Goal: Task Accomplishment & Management: Use online tool/utility

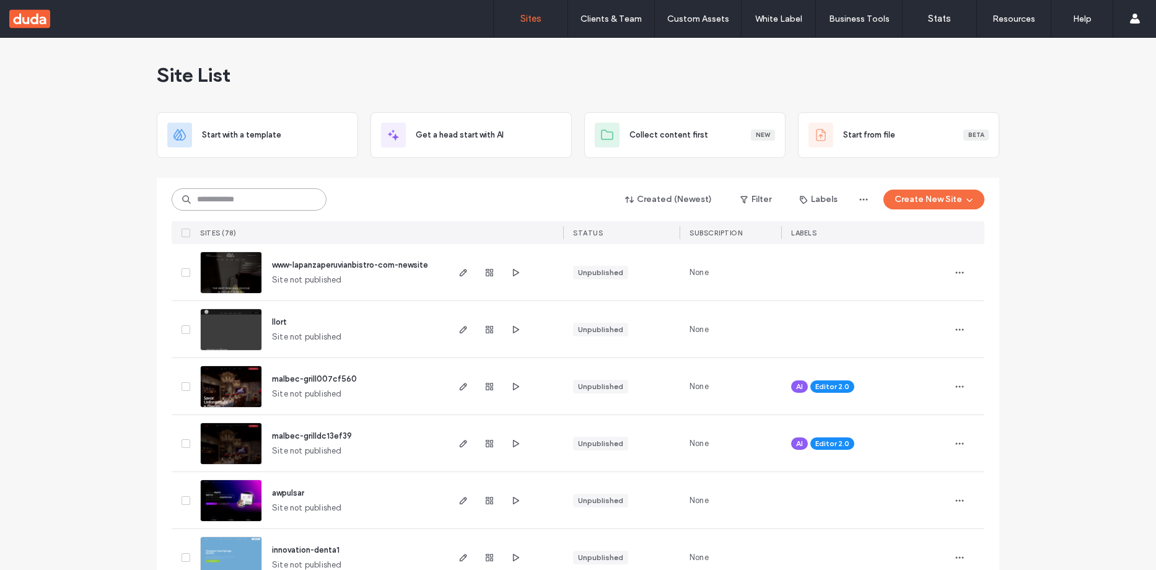
click at [287, 200] on input at bounding box center [249, 199] width 155 height 22
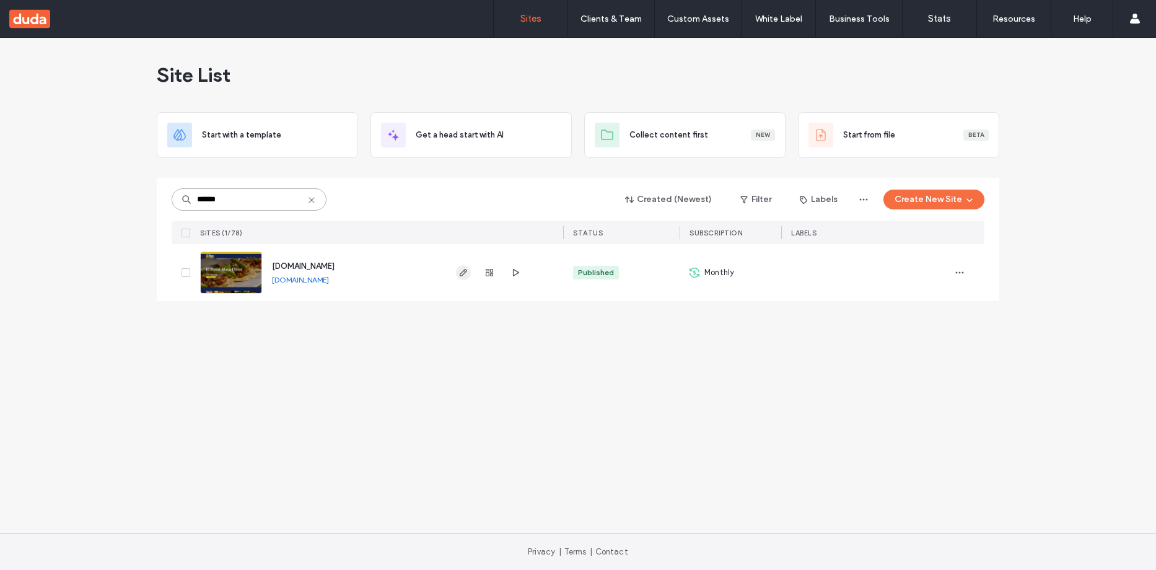
type input "******"
click at [461, 273] on use "button" at bounding box center [463, 272] width 7 height 7
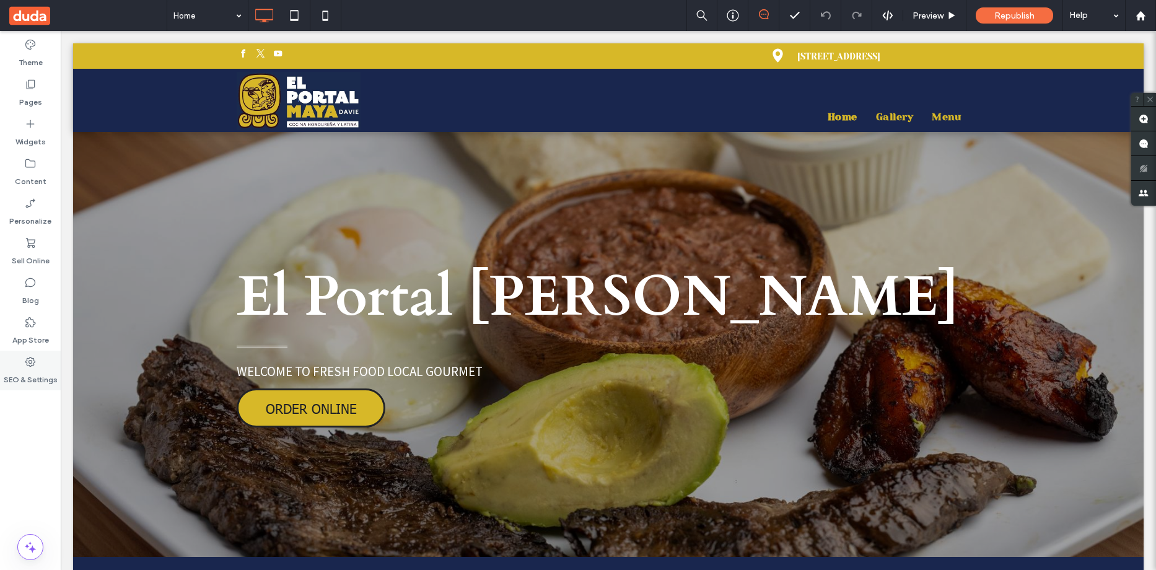
click at [28, 363] on icon at bounding box center [30, 362] width 12 height 12
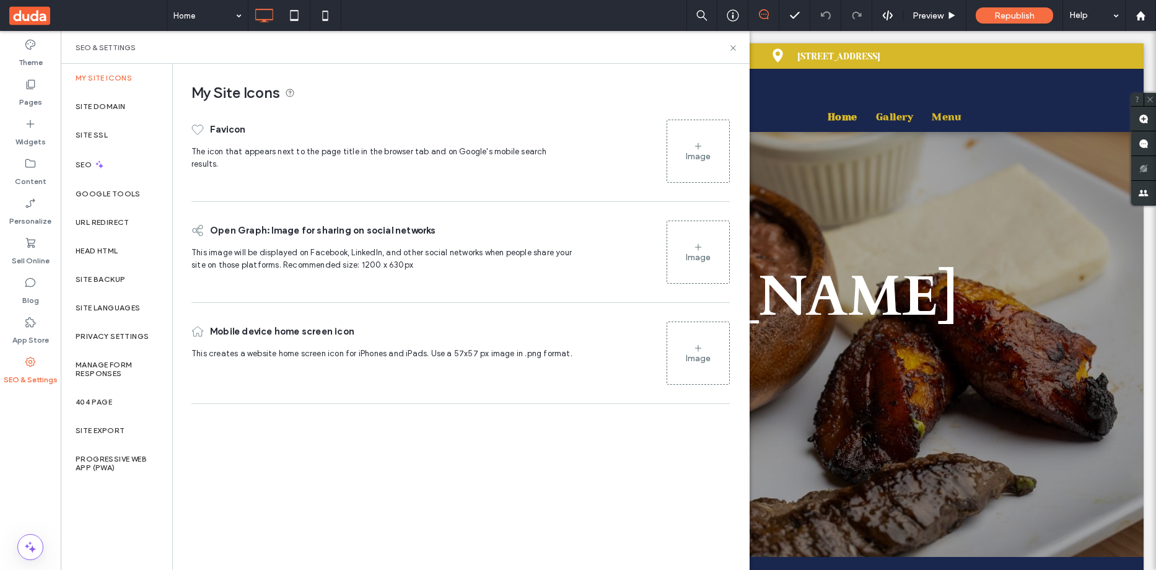
click at [702, 147] on icon at bounding box center [699, 146] width 10 height 10
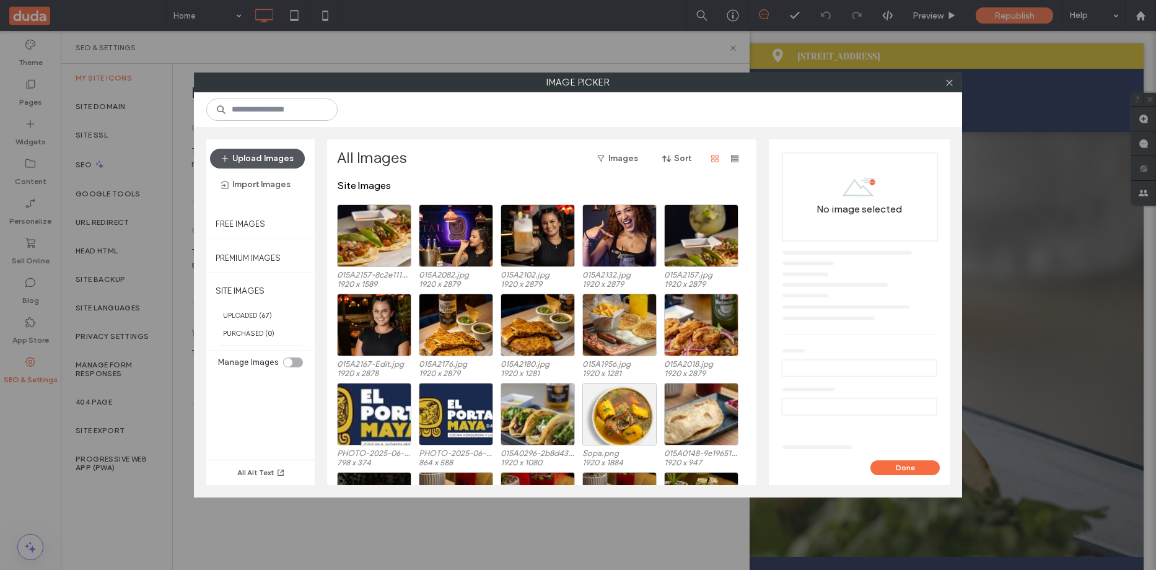
click at [263, 159] on button "Upload Images" at bounding box center [257, 159] width 95 height 20
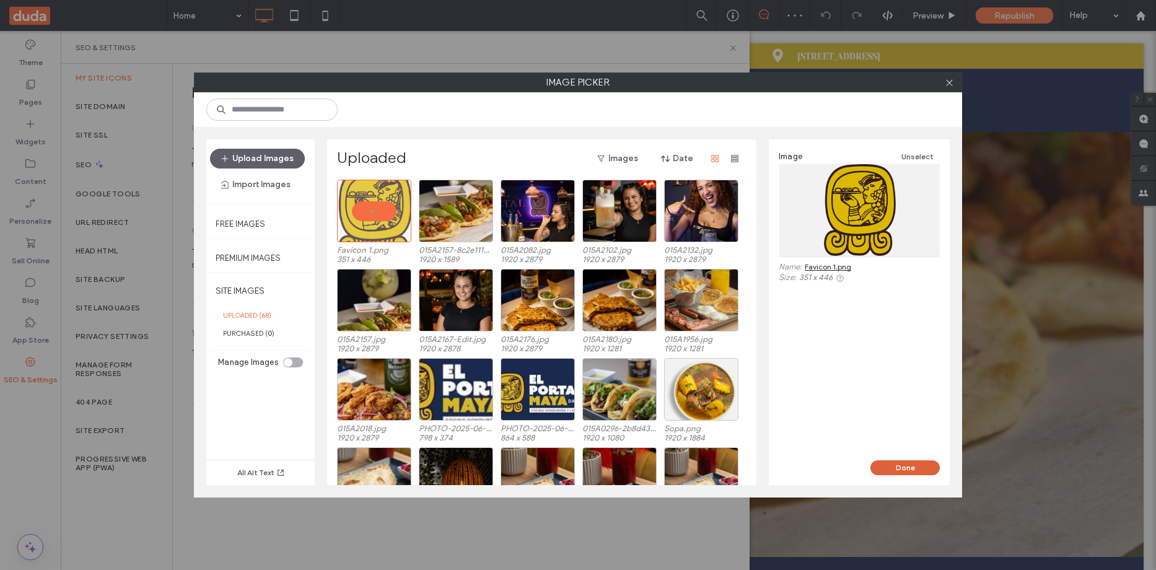
click at [922, 466] on button "Done" at bounding box center [905, 467] width 69 height 15
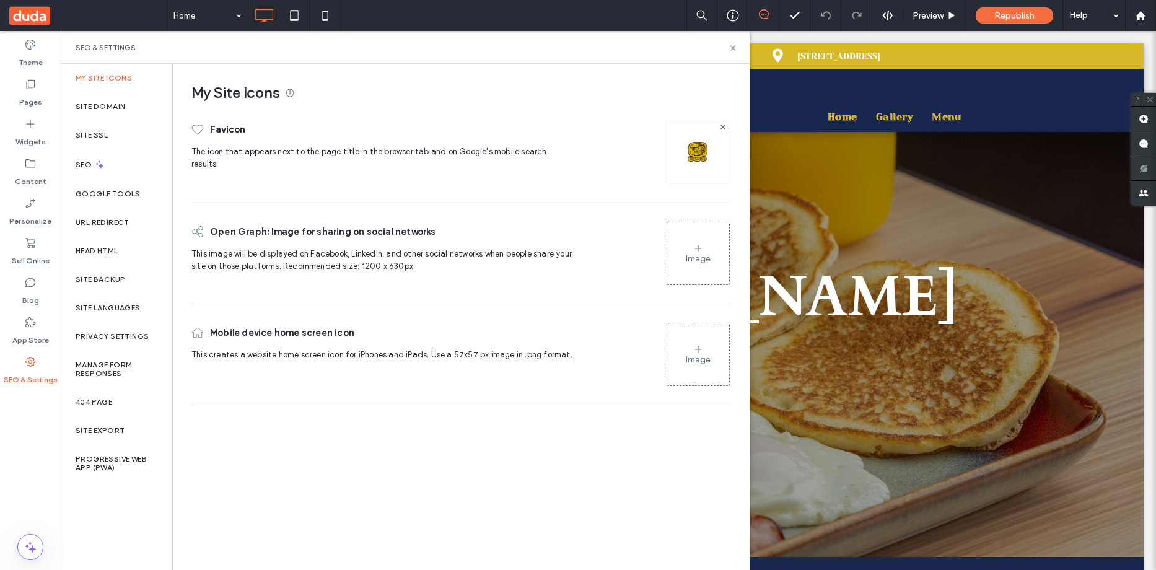
click at [696, 154] on img at bounding box center [698, 152] width 20 height 20
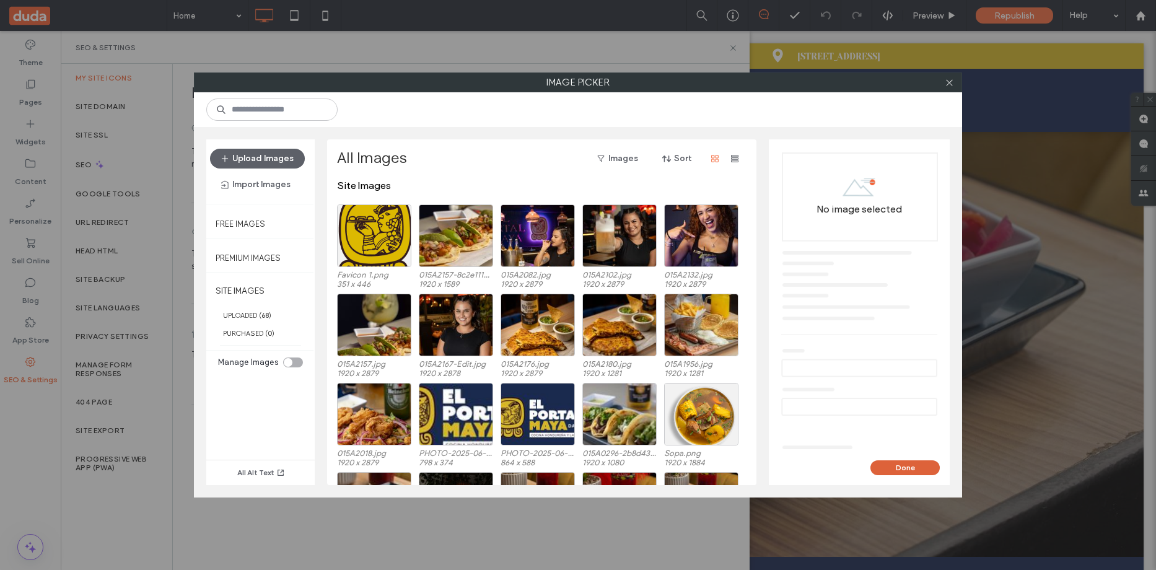
click at [900, 462] on button "Done" at bounding box center [905, 467] width 69 height 15
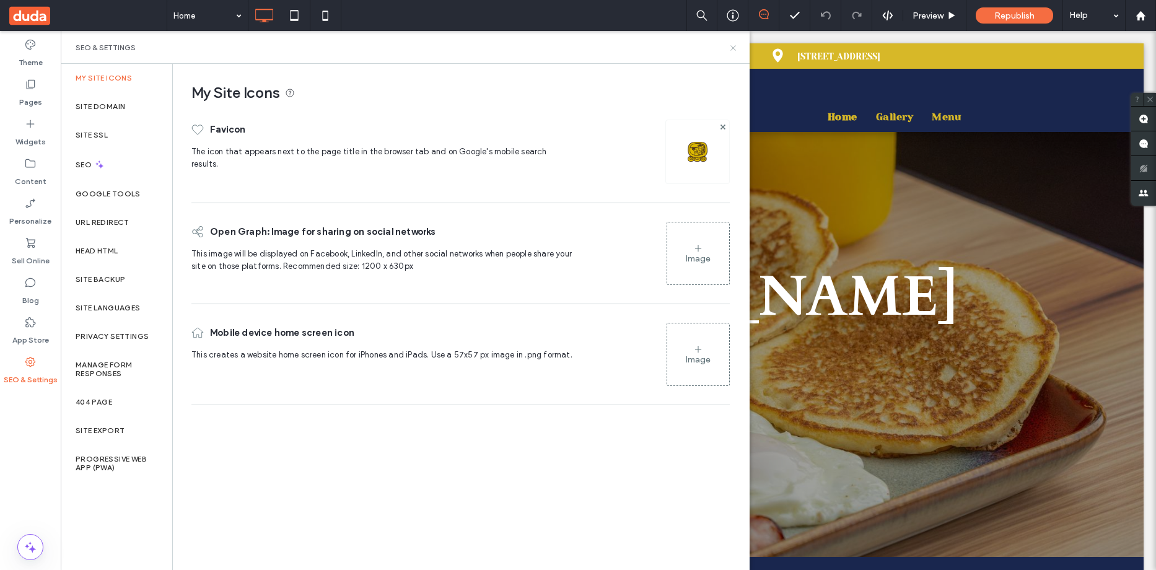
click at [735, 48] on icon at bounding box center [733, 47] width 9 height 9
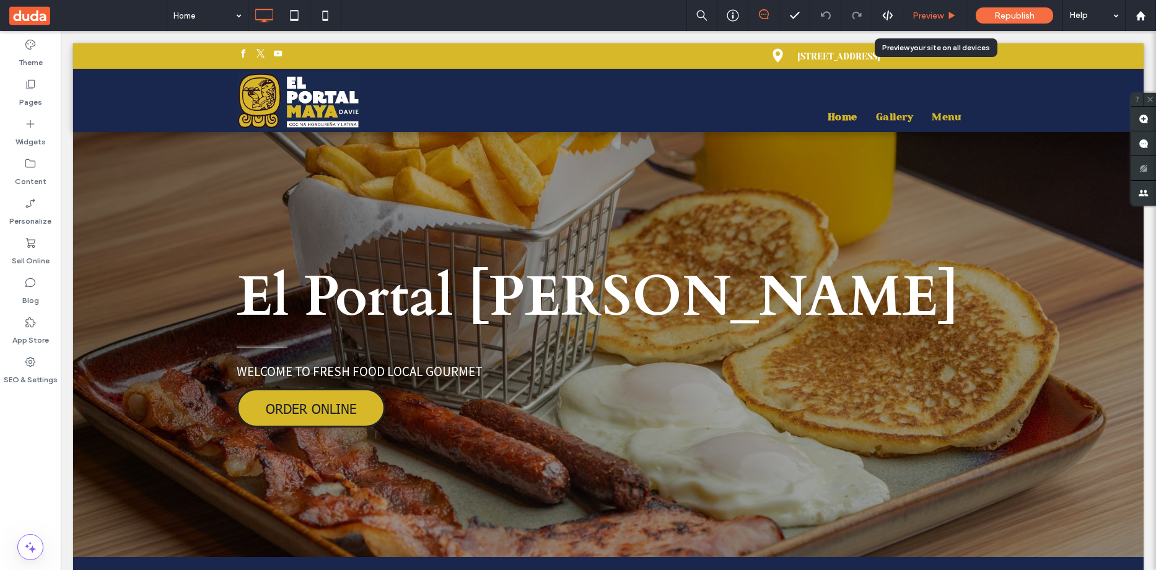
click at [928, 19] on span "Preview" at bounding box center [928, 16] width 31 height 11
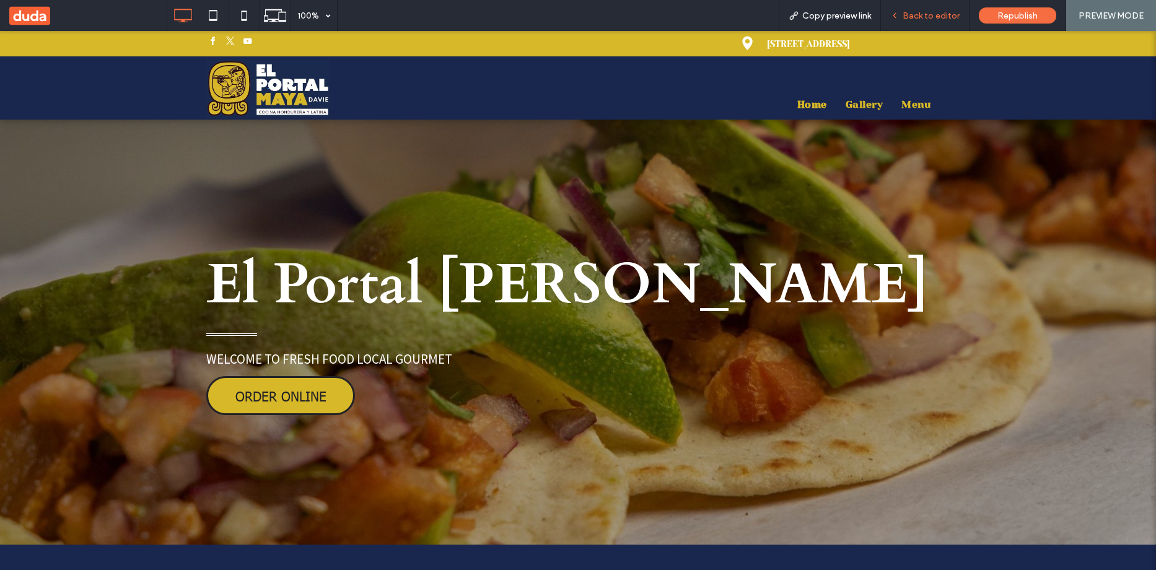
click at [928, 16] on span "Back to editor" at bounding box center [931, 16] width 57 height 11
